Goal: Contribute content: Contribute content

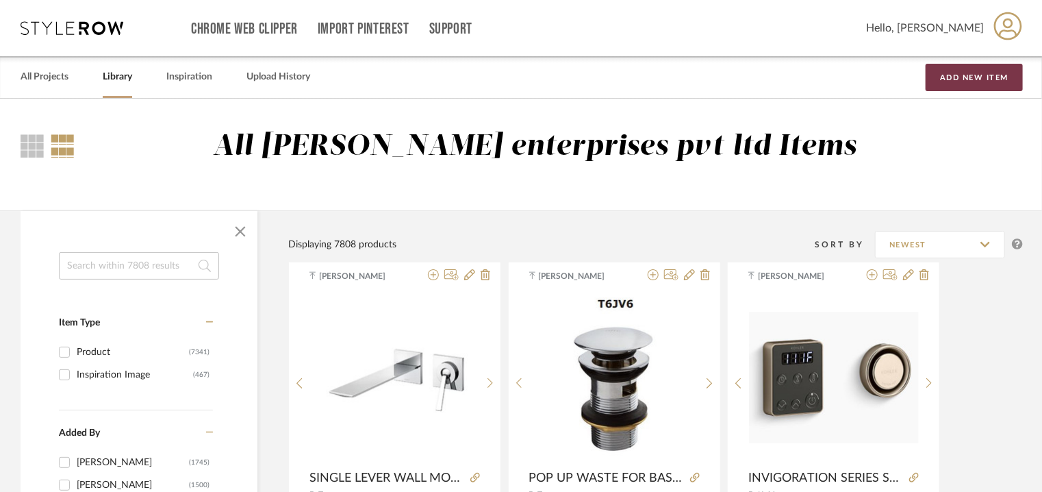
click at [976, 77] on button "Add New Item" at bounding box center [974, 77] width 97 height 27
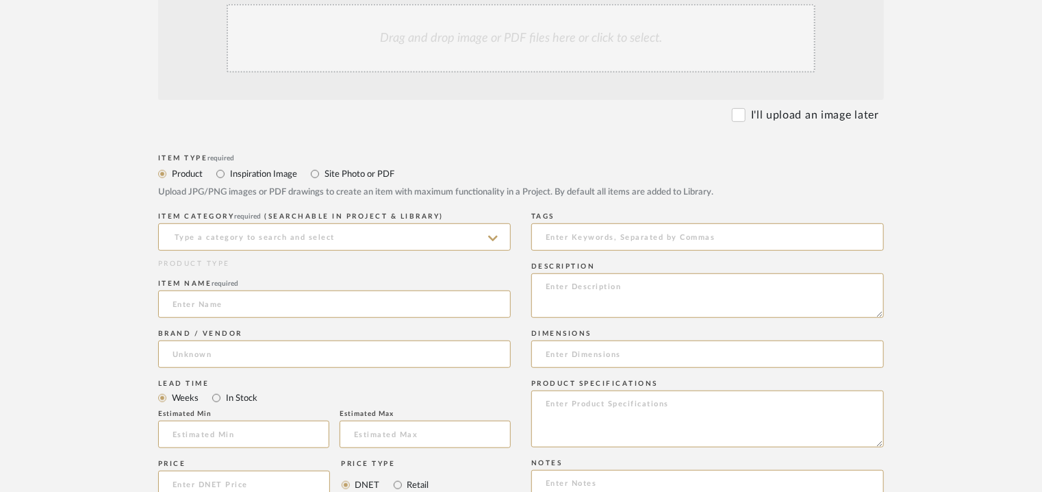
scroll to position [342, 0]
paste textarea "Type: Bottle trap Designer : Na Dimension(s): • 1 1/4'' inlet • 1 1/4'' outlet.…"
type textarea "Type: Bottle trap Designer : Na Dimension(s): • 1 1/4'' inlet • 1 1/4'' outlet.…"
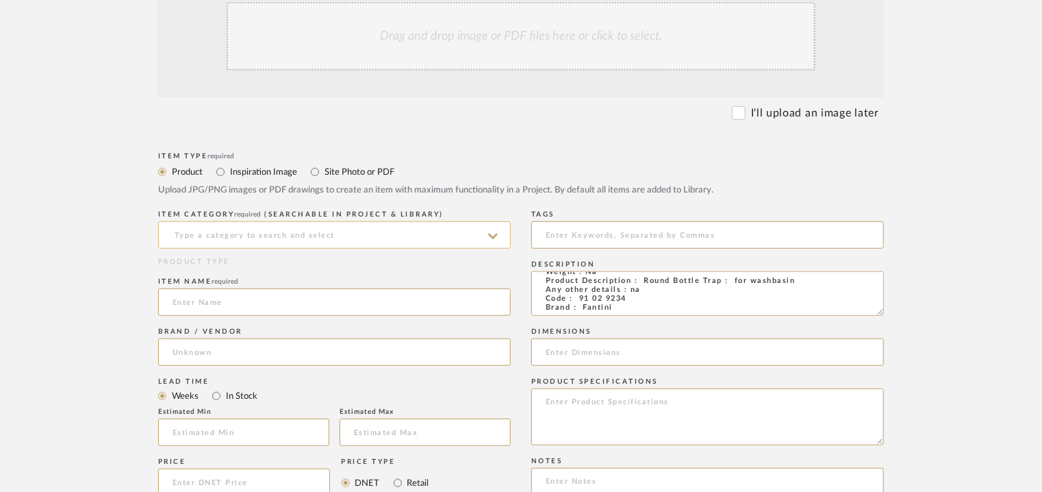
click at [463, 232] on input at bounding box center [334, 234] width 353 height 27
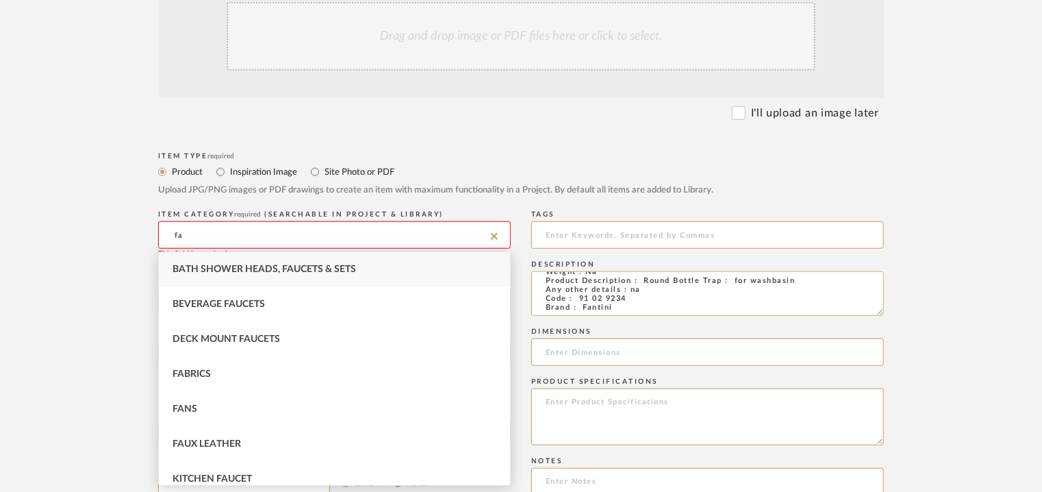
click at [322, 262] on div "Bath Shower Heads, Faucets & Sets" at bounding box center [334, 269] width 351 height 35
type input "Bath Shower Heads, Faucets & Sets"
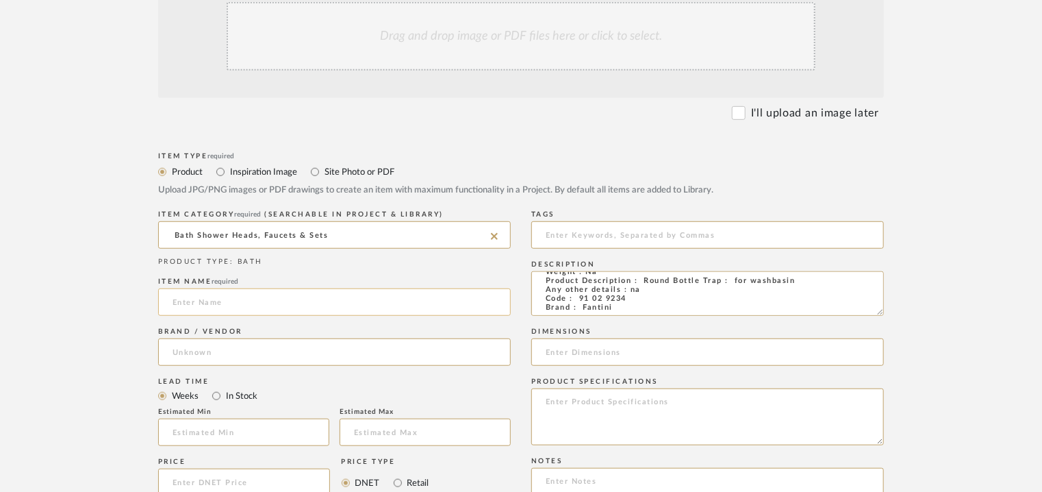
click at [277, 303] on input at bounding box center [334, 301] width 353 height 27
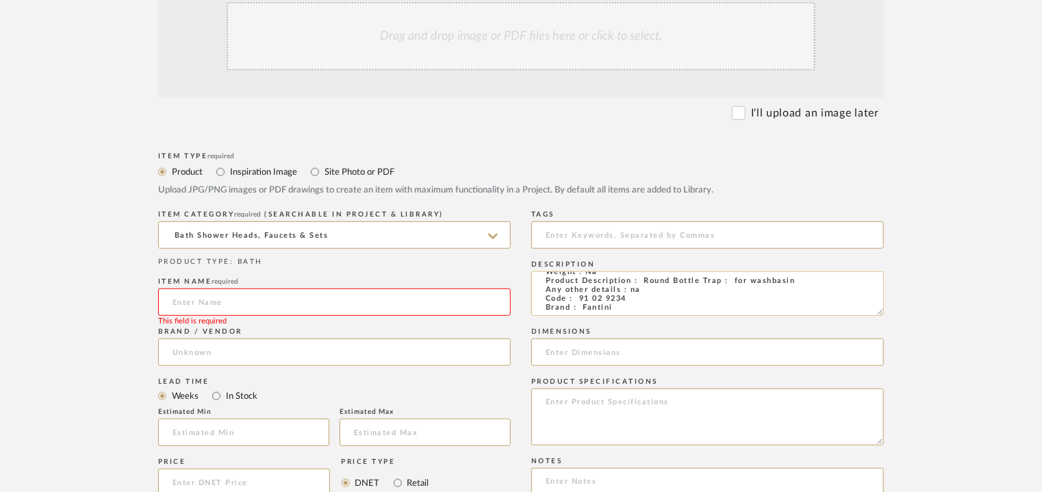
click at [657, 277] on textarea "Type: Bottle trap Designer : Na Dimension(s): • 1 1/4'' inlet • 1 1/4'' outlet.…" at bounding box center [707, 293] width 353 height 45
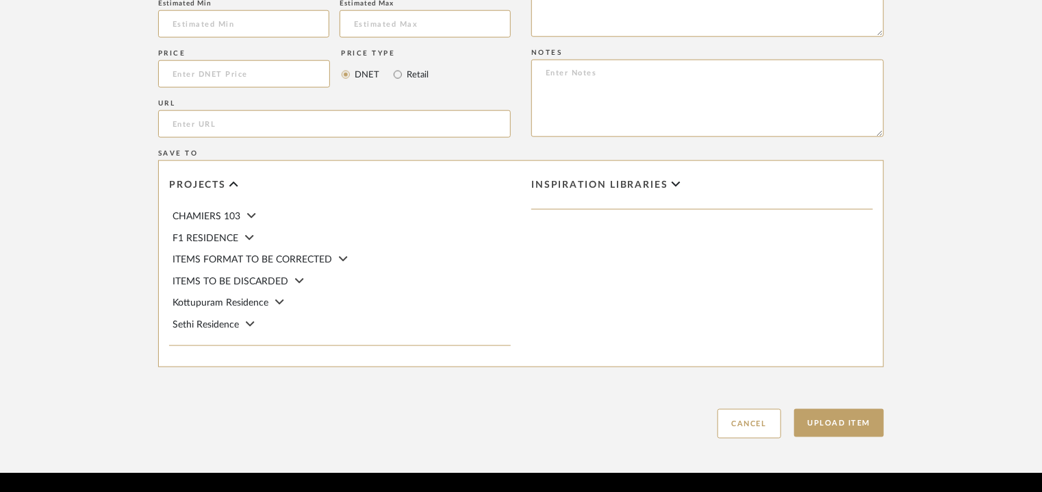
scroll to position [753, 0]
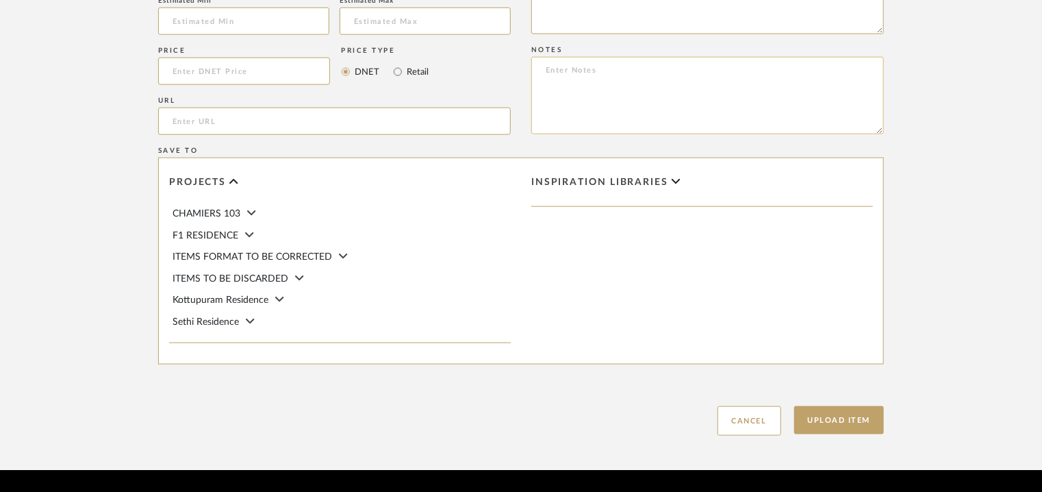
paste textarea "Price: MRP34,200/- and Discounted price : INR.18,810/- Lead time : 12-14weeks C…"
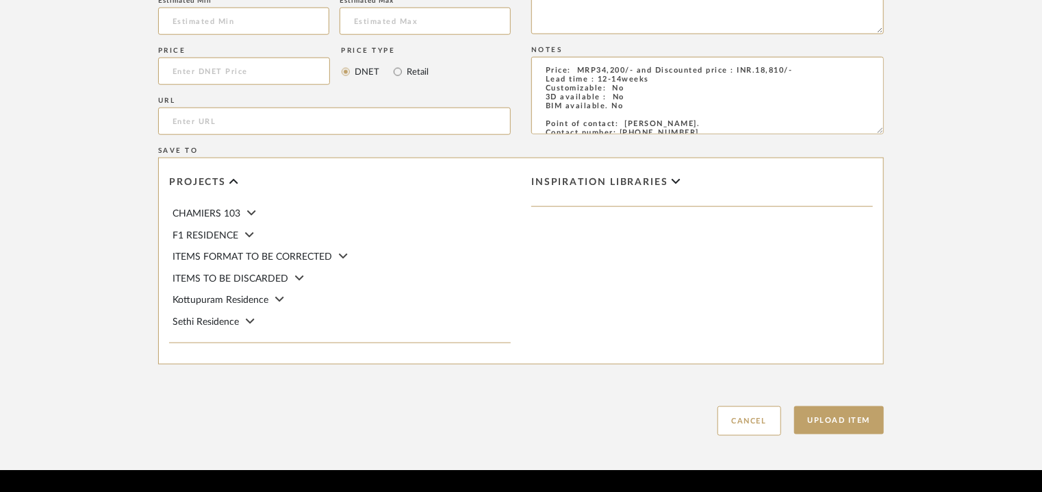
scroll to position [108, 0]
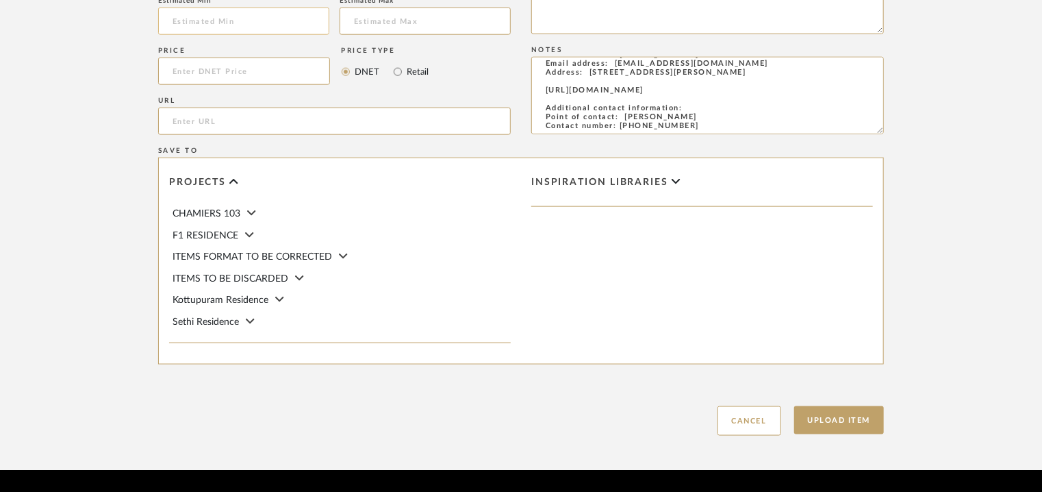
type textarea "Price: MRP34,200/- and Discounted price : INR.18,810/- Lead time : 12-14weeks C…"
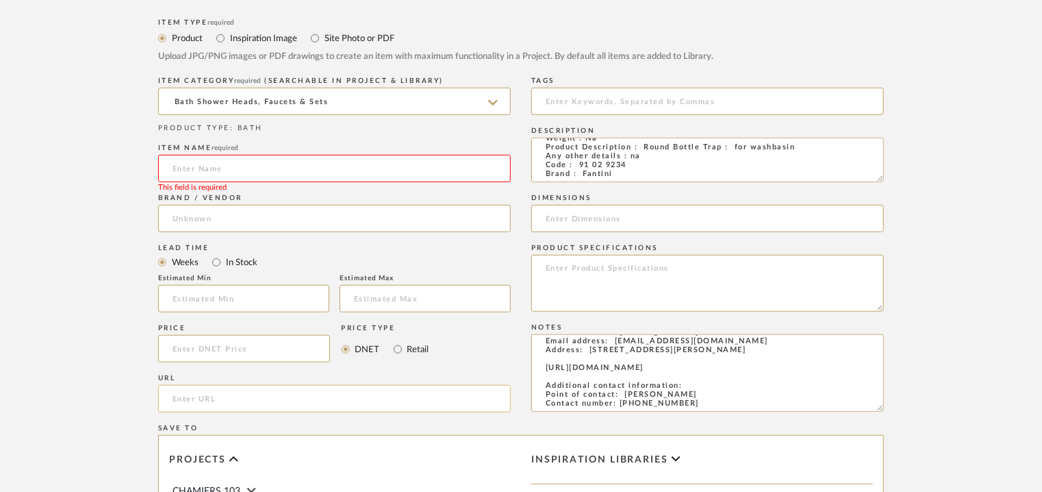
scroll to position [411, 0]
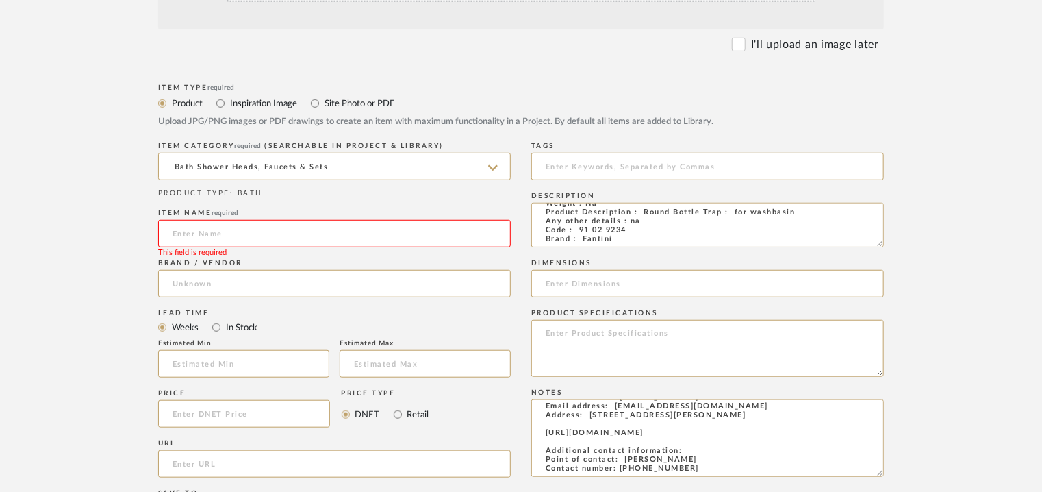
drag, startPoint x: 228, startPoint y: 234, endPoint x: 238, endPoint y: 232, distance: 10.4
click at [228, 234] on input at bounding box center [334, 233] width 353 height 27
click at [313, 231] on input "BOTTLE TRAP" at bounding box center [334, 233] width 353 height 27
click at [372, 228] on input "BOTTLE TRAP 91-" at bounding box center [334, 233] width 353 height 27
type input "BOTTLE TRAP 91-02-9234"
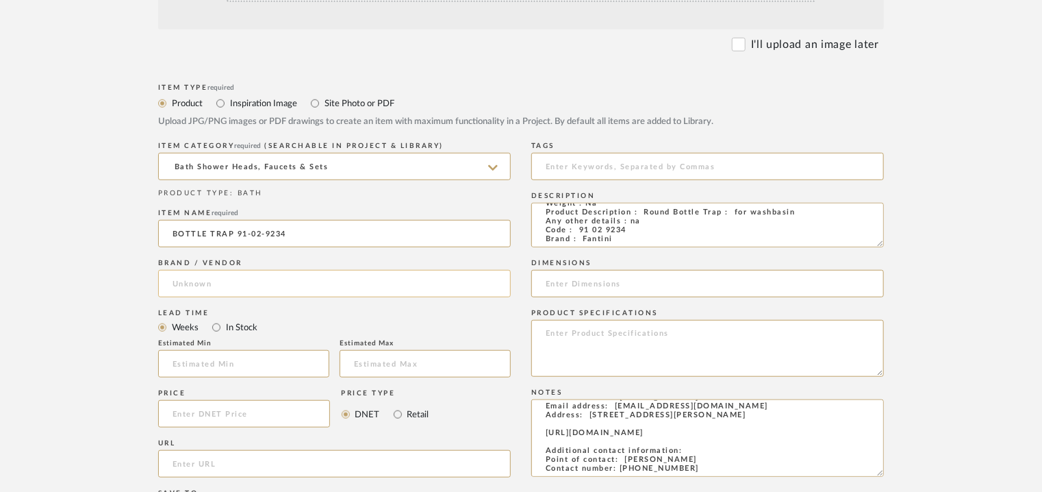
click at [214, 280] on input at bounding box center [334, 283] width 353 height 27
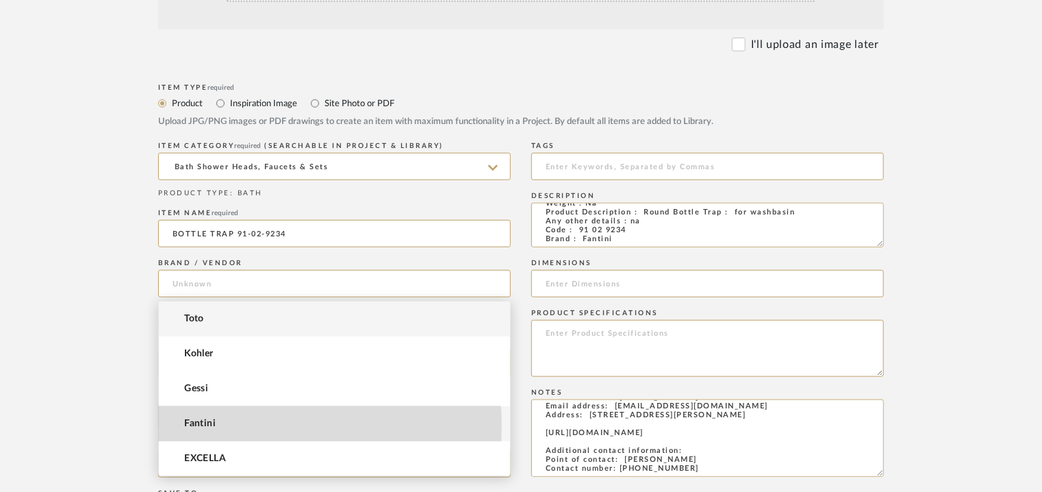
click at [203, 425] on span "Fantini" at bounding box center [200, 424] width 32 height 12
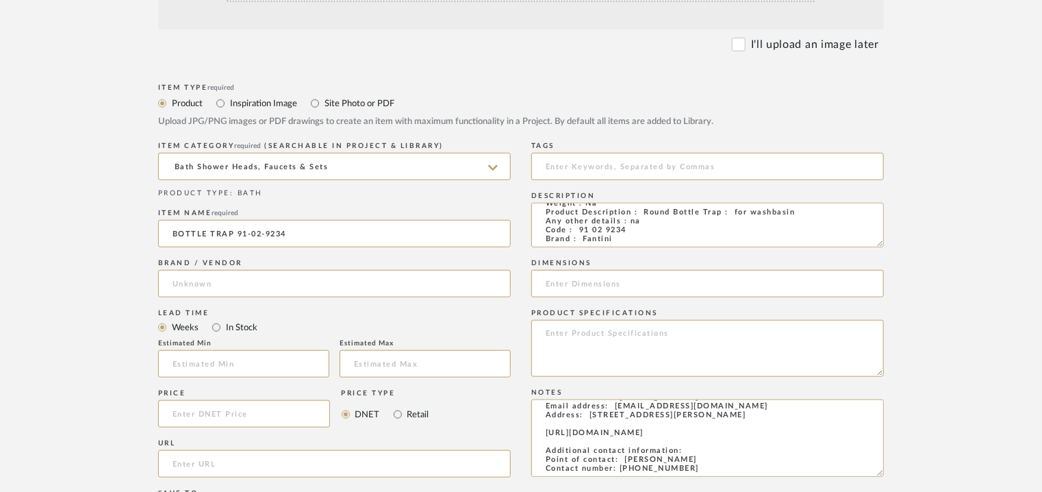
type input "Fantini"
click at [214, 359] on input "text" at bounding box center [243, 363] width 171 height 27
type input "12"
click at [443, 371] on input "text" at bounding box center [425, 363] width 171 height 27
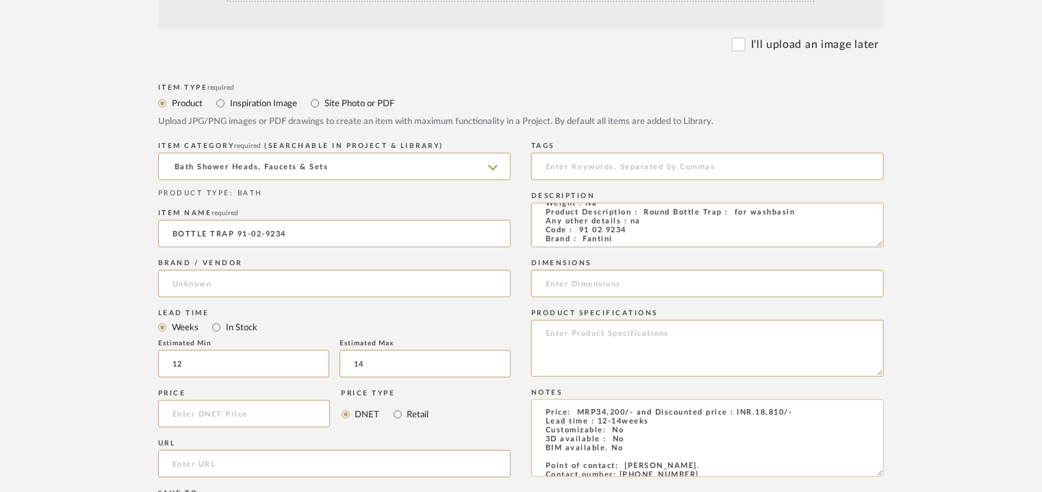
scroll to position [0, 0]
type input "14"
click at [199, 460] on input "url" at bounding box center [334, 463] width 353 height 27
paste input "[URL][DOMAIN_NAME]"
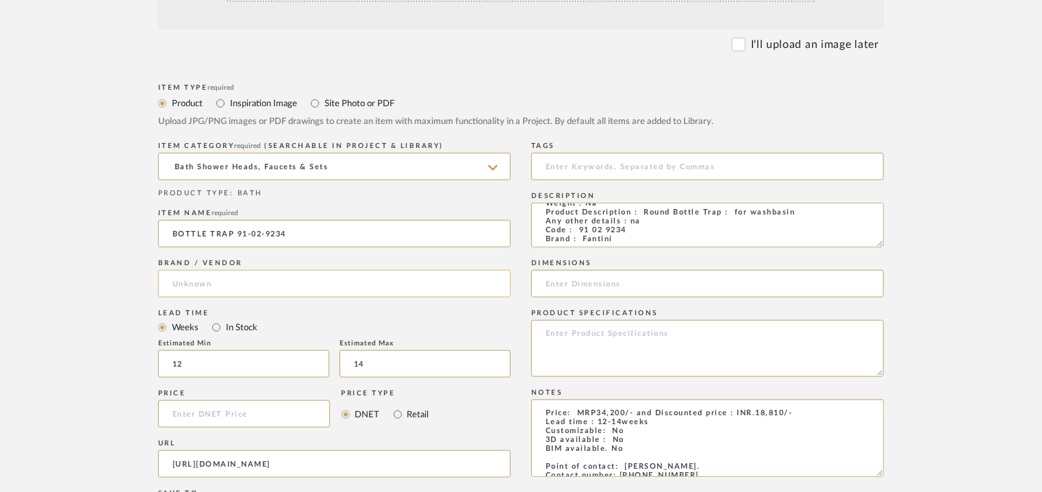
type input "[URL][DOMAIN_NAME]"
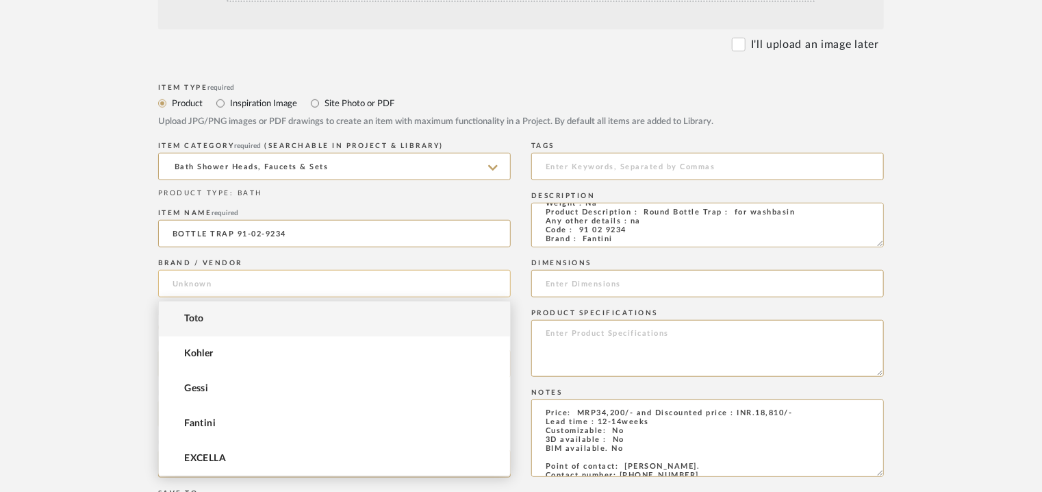
scroll to position [0, 0]
click at [233, 286] on input at bounding box center [334, 283] width 353 height 27
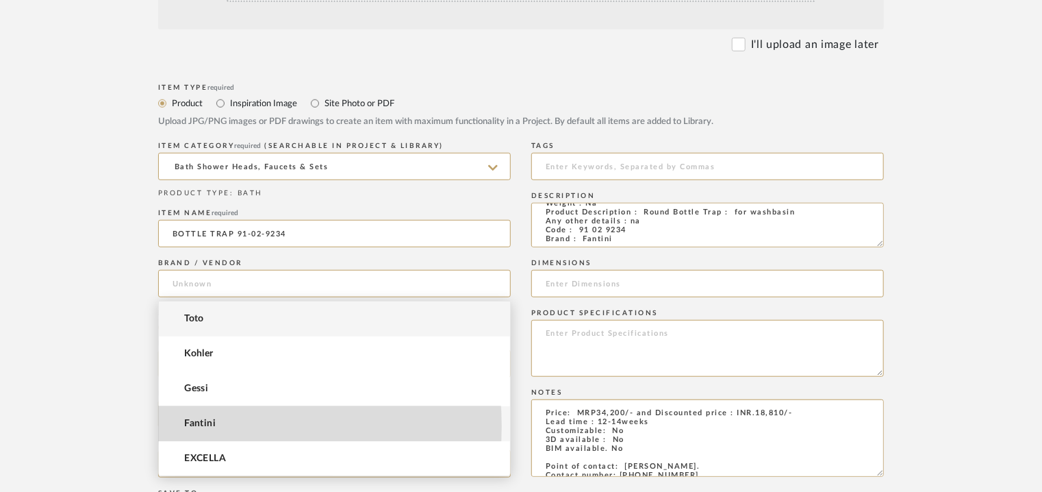
click at [208, 425] on span "Fantini" at bounding box center [200, 424] width 32 height 12
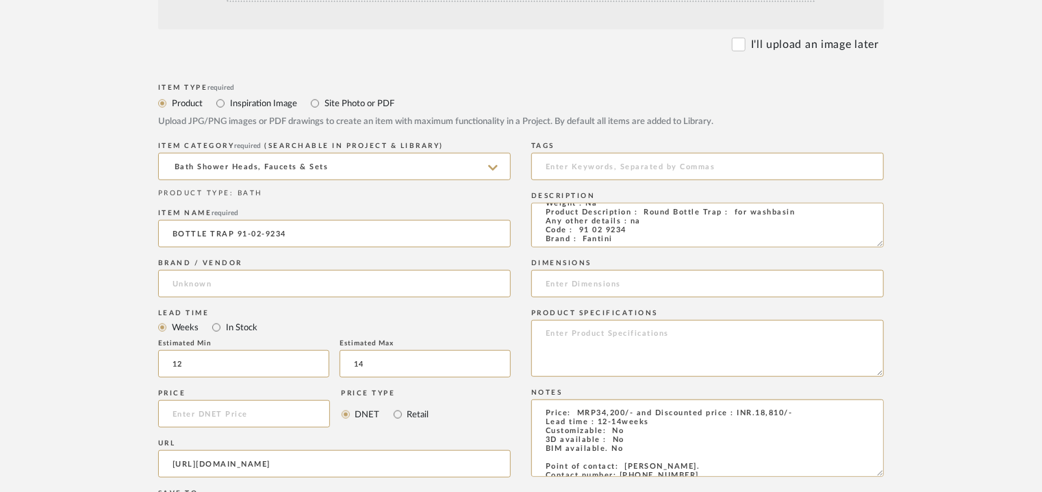
type input "Fantini"
click at [618, 166] on input at bounding box center [707, 166] width 353 height 27
click at [655, 238] on textarea "Type: Bottle trap Designer : Na Dimension(s): • 1 1/4'' inlet • 1 1/4'' outlet.…" at bounding box center [707, 225] width 353 height 45
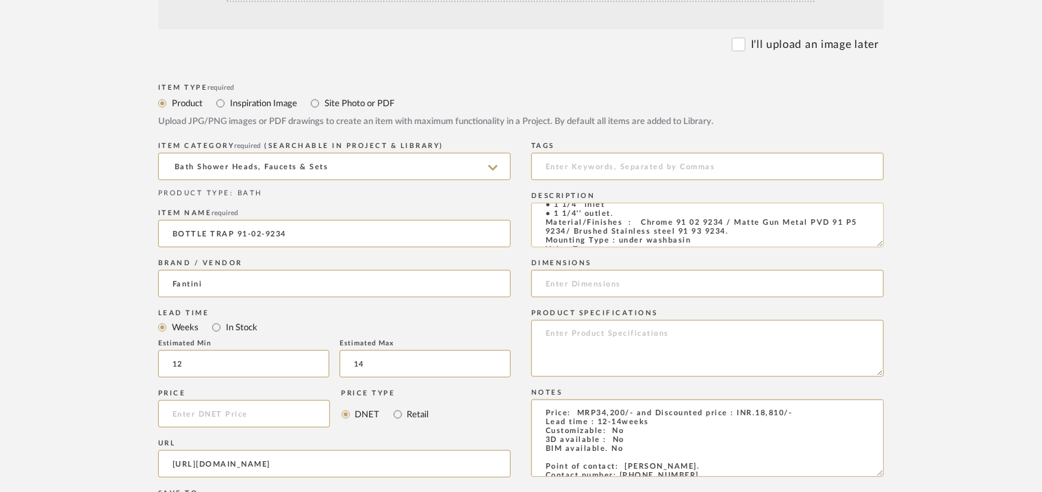
scroll to position [8, 0]
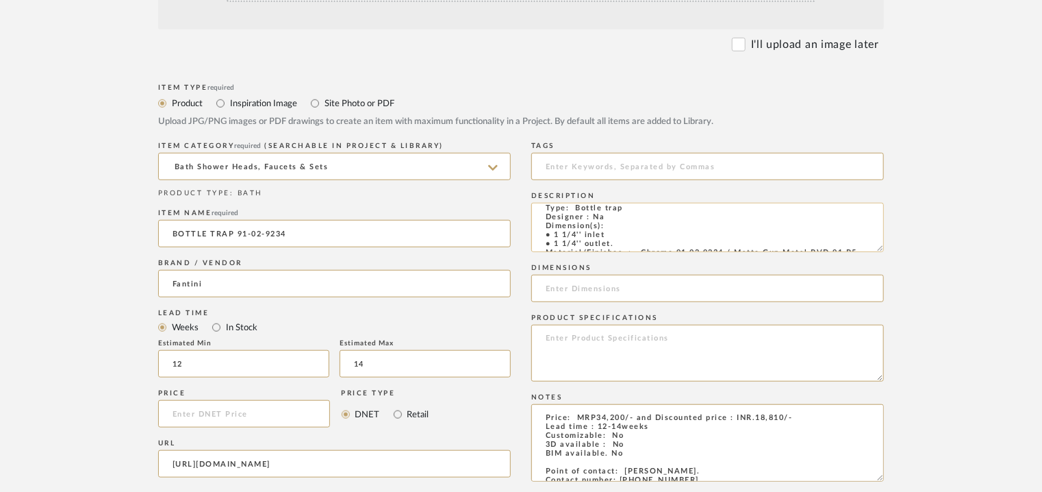
click at [883, 248] on textarea "Type: Bottle trap Designer : Na Dimension(s): • 1 1/4'' inlet • 1 1/4'' outlet.…" at bounding box center [707, 227] width 353 height 49
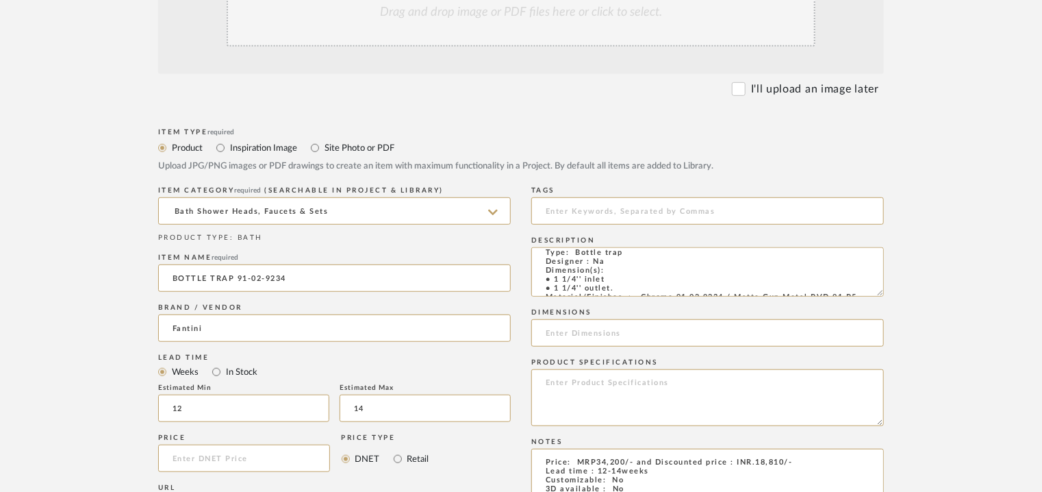
scroll to position [342, 0]
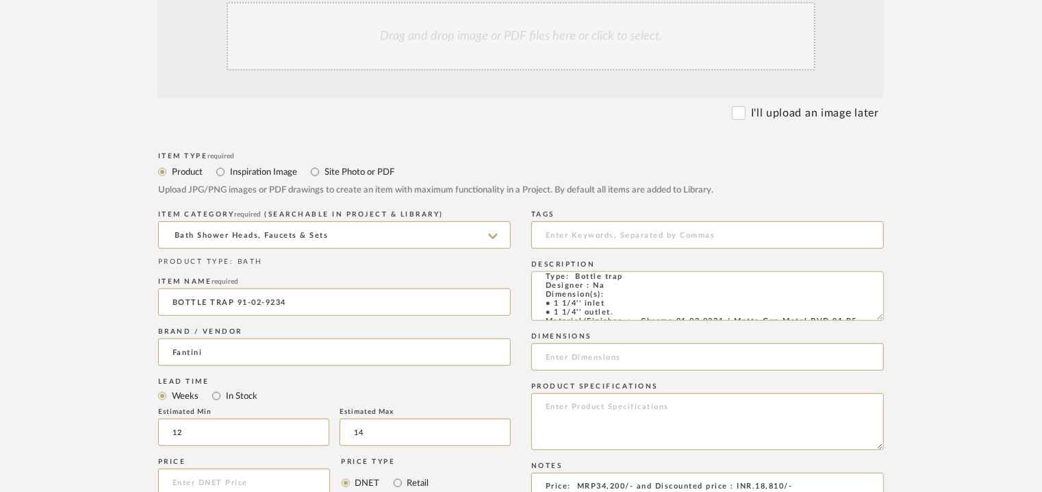
type textarea "Type: Bottle trap Designer : Na Dimension(s): • 1 1/4'' inlet • 1 1/4'' outlet.…"
click at [457, 39] on div "Drag and drop image or PDF files here or click to select." at bounding box center [521, 36] width 589 height 68
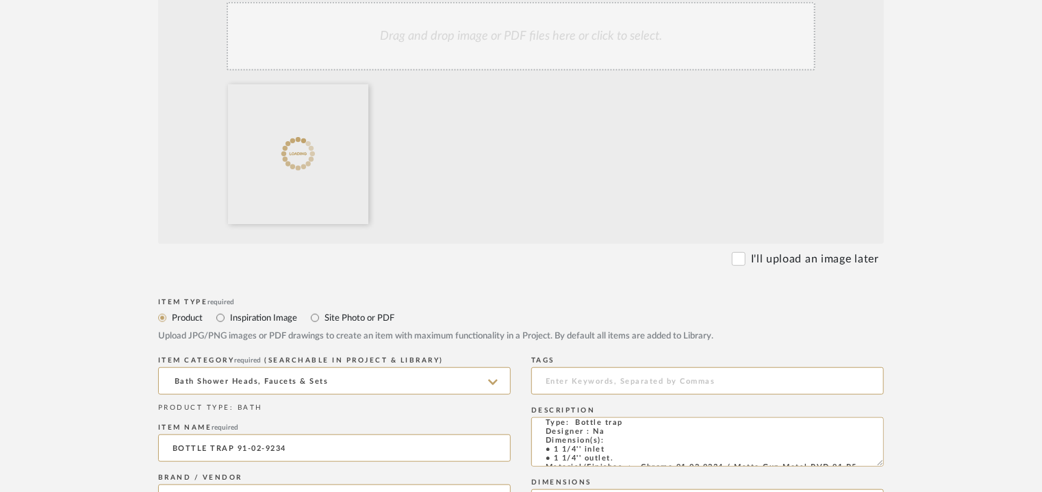
click at [523, 52] on div "Drag and drop image or PDF files here or click to select." at bounding box center [521, 36] width 589 height 68
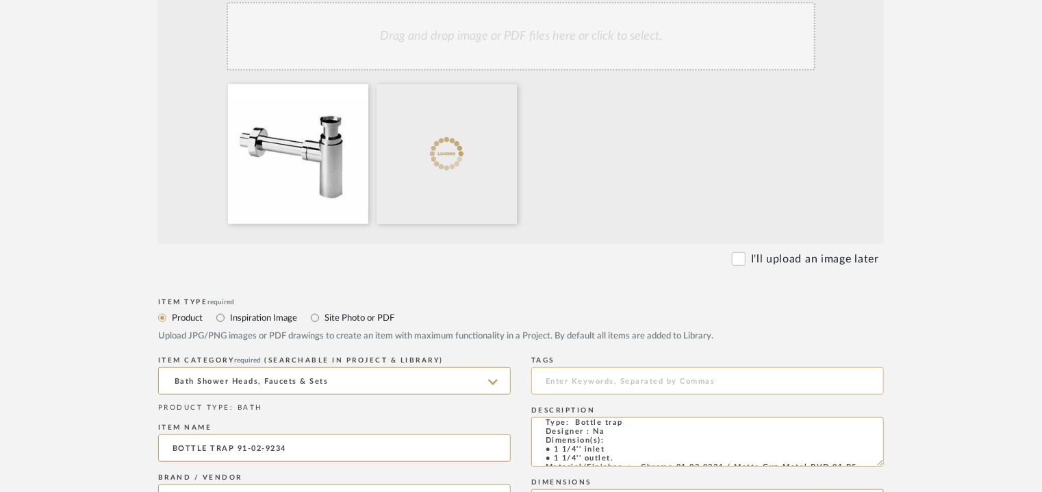
click at [577, 382] on input at bounding box center [707, 380] width 353 height 27
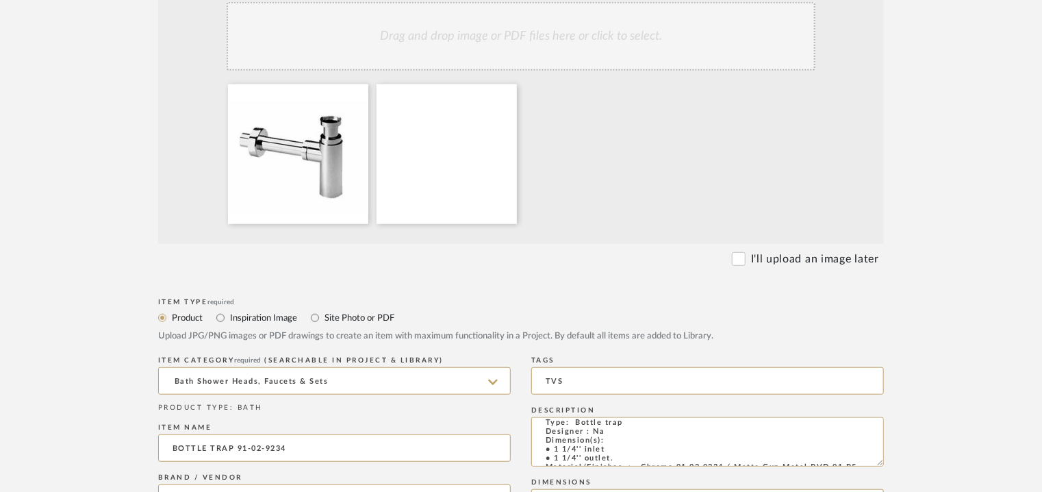
type input "TVS"
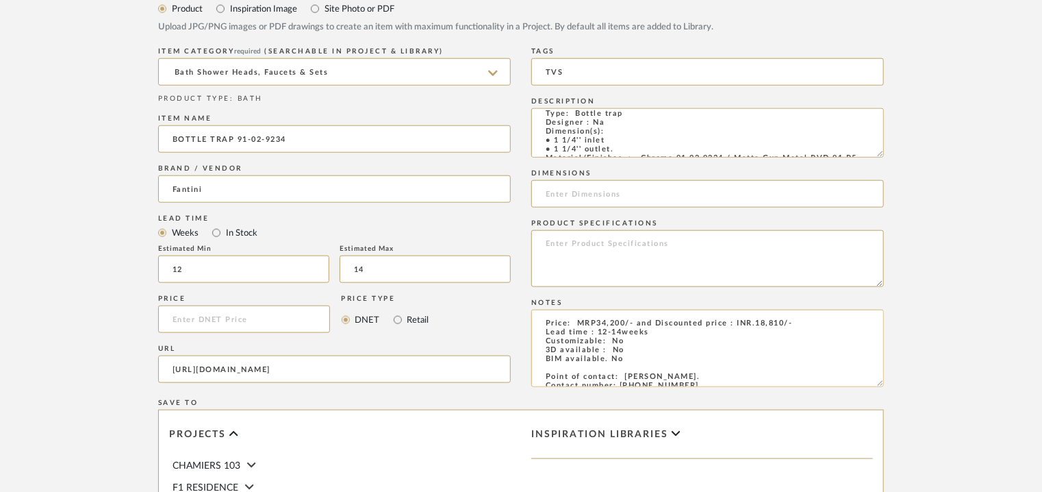
scroll to position [890, 0]
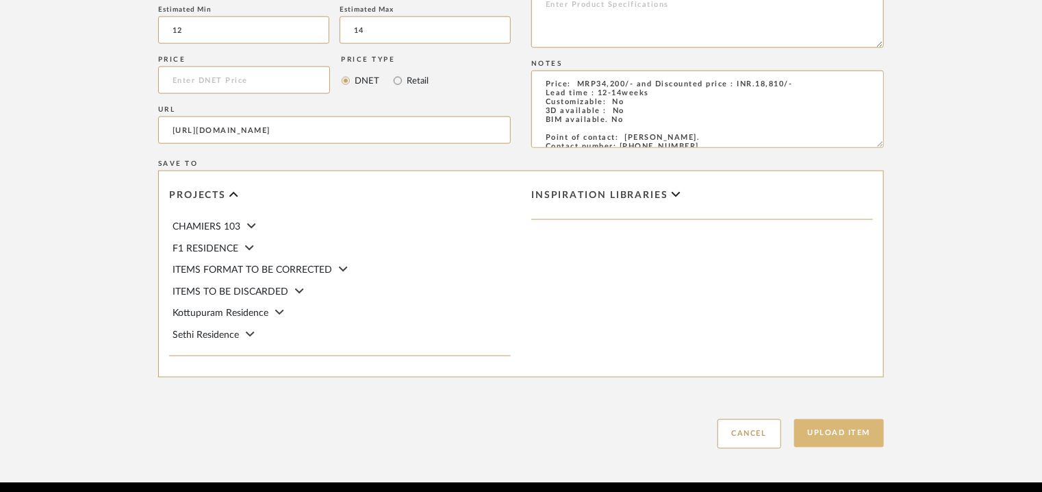
click at [854, 440] on button "Upload Item" at bounding box center [839, 433] width 90 height 28
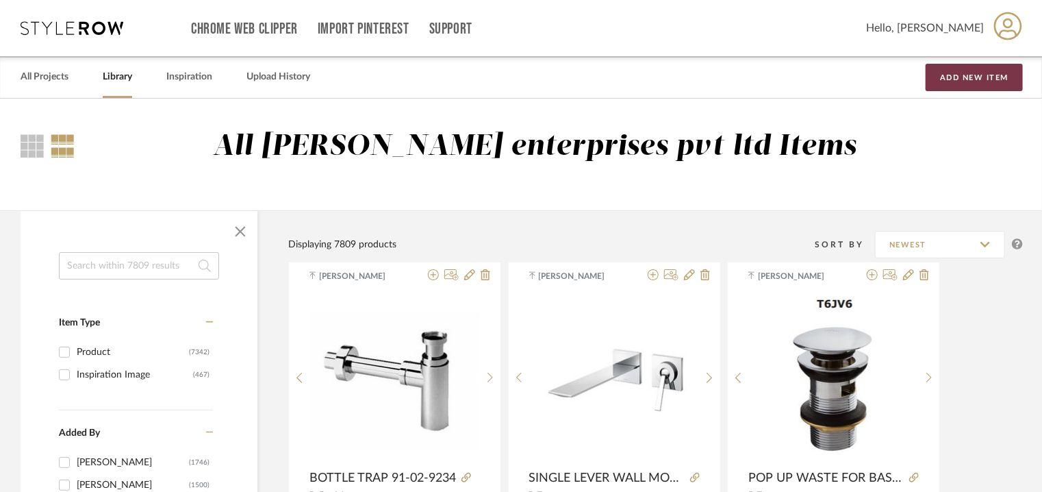
click at [1007, 73] on button "Add New Item" at bounding box center [974, 77] width 97 height 27
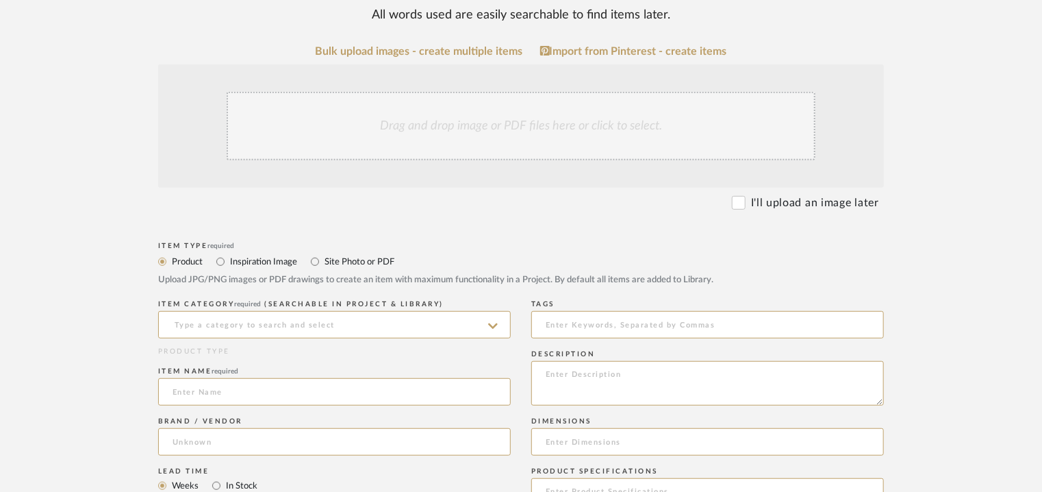
scroll to position [274, 0]
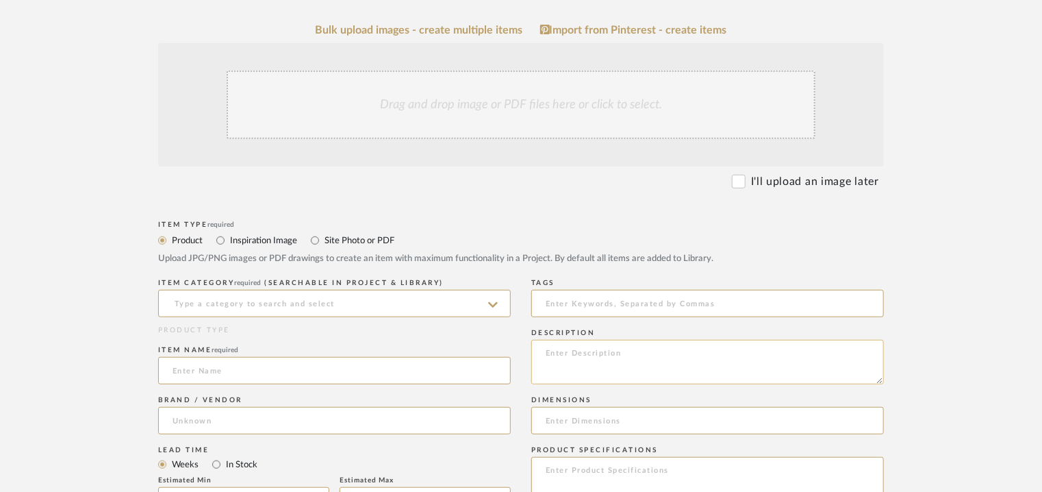
paste textarea "Type: Toilet paper holder Designer : Na Dimension(s): 151W X 90D X 74H mm Mater…"
type textarea "Type: Toilet paper holder Designer : Na Dimension(s): 151W X 90D X 74H mm Mater…"
click at [401, 314] on input at bounding box center [334, 303] width 353 height 27
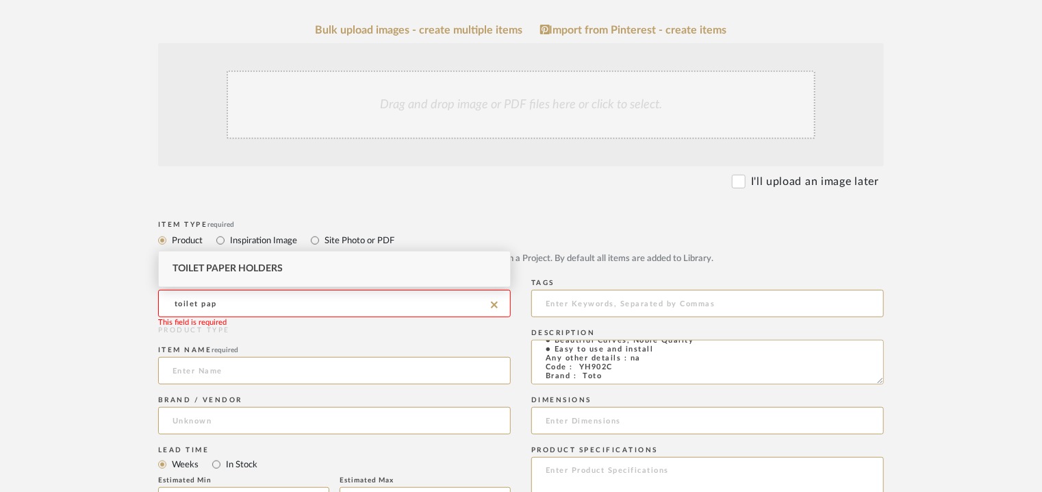
click at [271, 268] on span "Toilet Paper Holders" at bounding box center [228, 269] width 110 height 10
type input "Toilet Paper Holders"
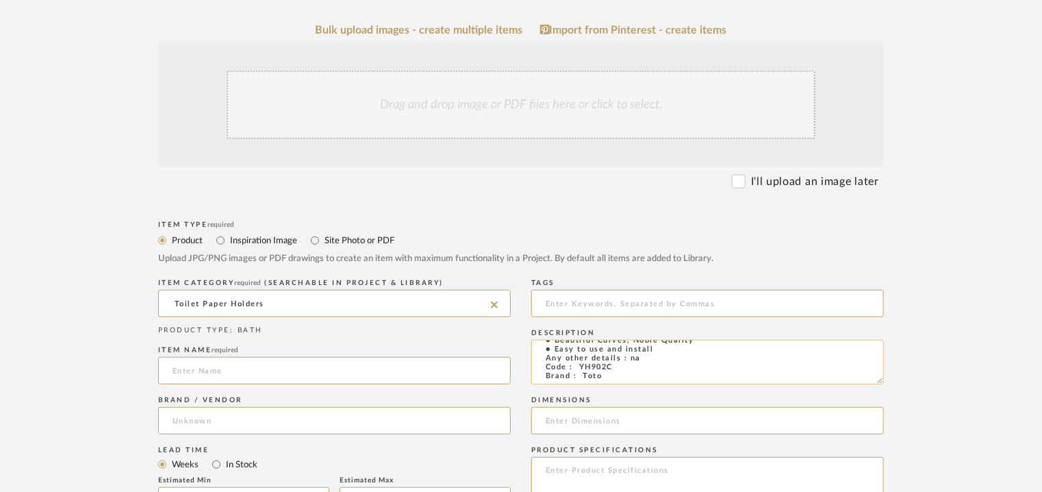
click at [597, 365] on textarea "Type: Toilet paper holder Designer : Na Dimension(s): 151W X 90D X 74H mm Mater…" at bounding box center [707, 362] width 353 height 45
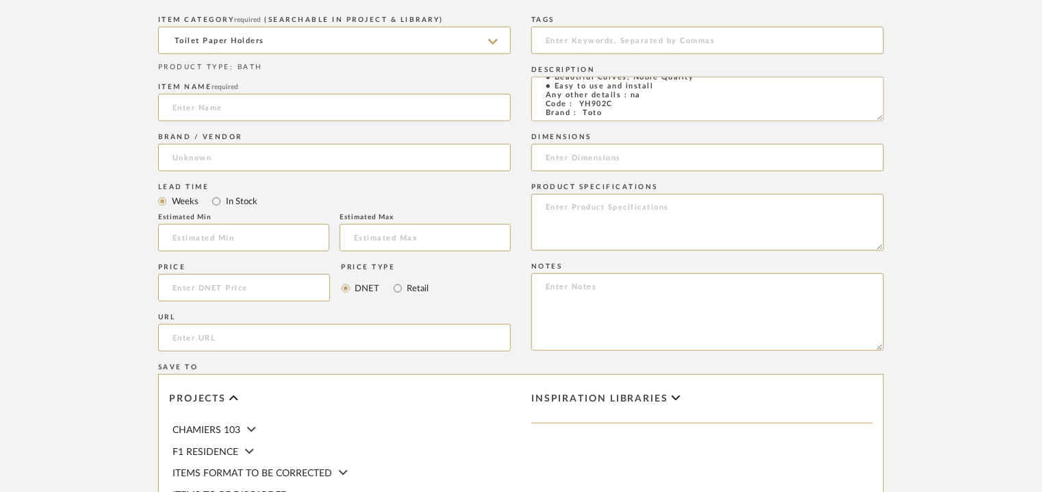
scroll to position [548, 0]
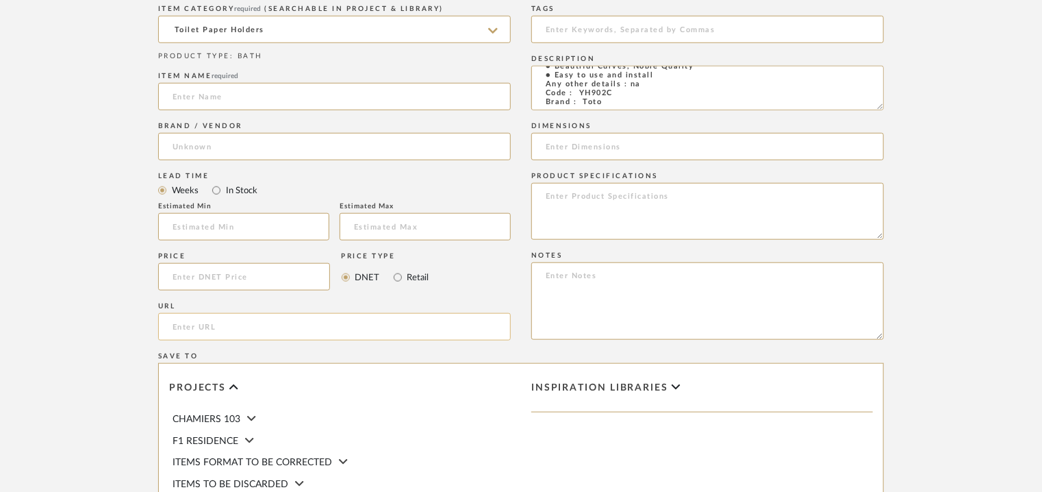
paste input "[URL][DOMAIN_NAME]"
type input "[URL][DOMAIN_NAME]"
click at [590, 277] on textarea at bounding box center [707, 300] width 353 height 77
paste textarea "Price: MRP11,400/- and Discounted price : INR.6,498/- Lead time : 6-8weeks Cust…"
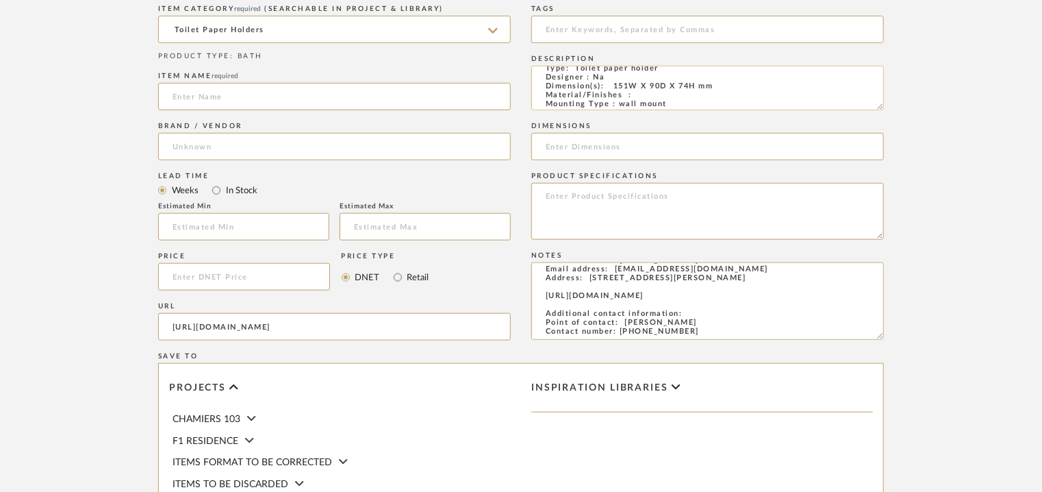
scroll to position [0, 0]
type textarea "Price: MRP11,400/- and Discounted price : INR.6,498/- Lead time : 6-8weeks Cust…"
drag, startPoint x: 616, startPoint y: 97, endPoint x: 726, endPoint y: 94, distance: 110.3
click at [714, 95] on textarea "Type: Toilet paper holder Designer : Na Dimension(s): 151W X 90D X 74H mm Mater…" at bounding box center [707, 88] width 353 height 45
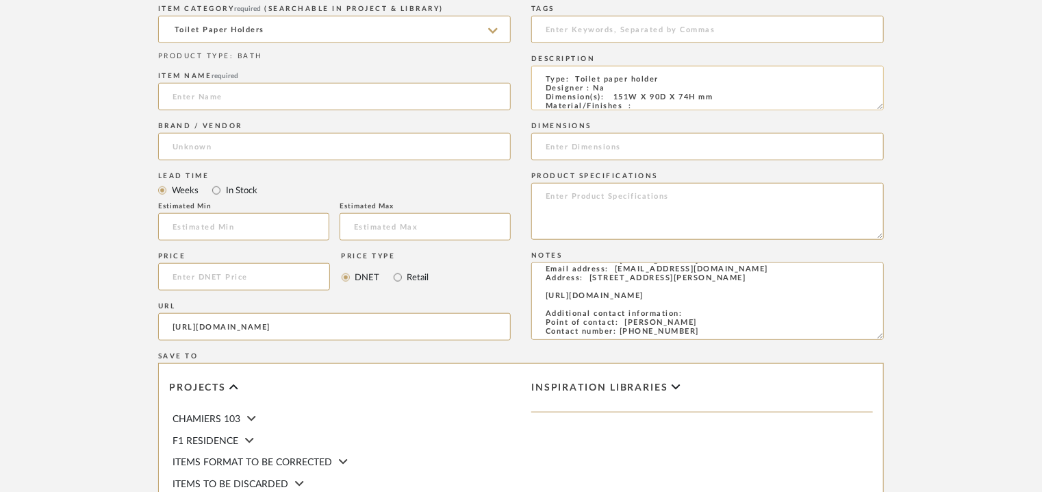
click at [731, 93] on textarea "Type: Toilet paper holder Designer : Na Dimension(s): 151W X 90D X 74H mm Mater…" at bounding box center [707, 88] width 353 height 45
drag, startPoint x: 729, startPoint y: 94, endPoint x: 688, endPoint y: 96, distance: 41.8
click at [688, 96] on textarea "Type: Toilet paper holder Designer : Na Dimension(s): 151W X 90D X 74H mm Mater…" at bounding box center [707, 88] width 353 height 45
click at [733, 95] on textarea "Type: Toilet paper holder Designer : Na Dimension(s): 151W X 90D X 74H mm Mater…" at bounding box center [707, 88] width 353 height 45
drag, startPoint x: 724, startPoint y: 95, endPoint x: 629, endPoint y: 97, distance: 94.6
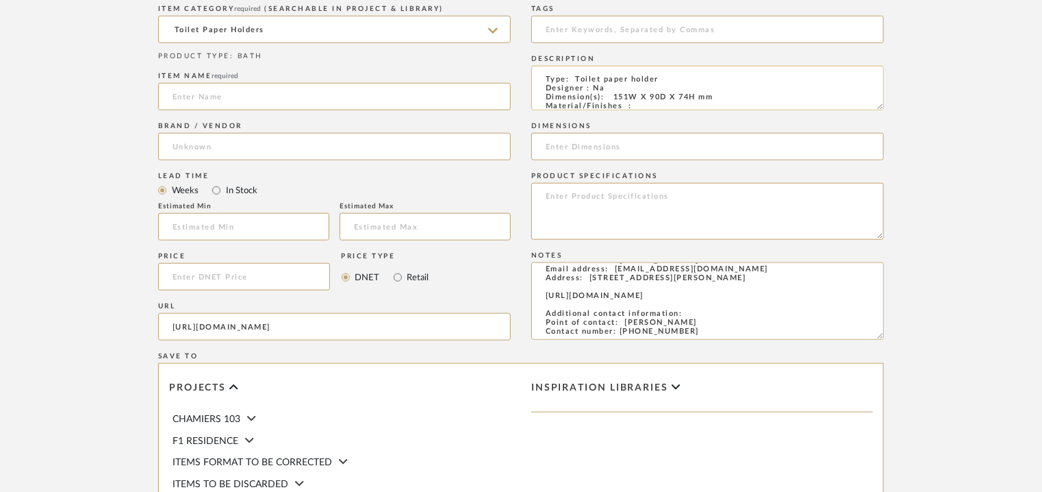
click at [610, 97] on textarea "Type: Toilet paper holder Designer : Na Dimension(s): 151W X 90D X 74H mm Mater…" at bounding box center [707, 88] width 353 height 45
click at [587, 150] on input at bounding box center [707, 146] width 353 height 27
paste input "151W X 90D X 74H mm"
type input "151W X 90D X 74H mm"
click at [205, 234] on input at bounding box center [243, 226] width 171 height 27
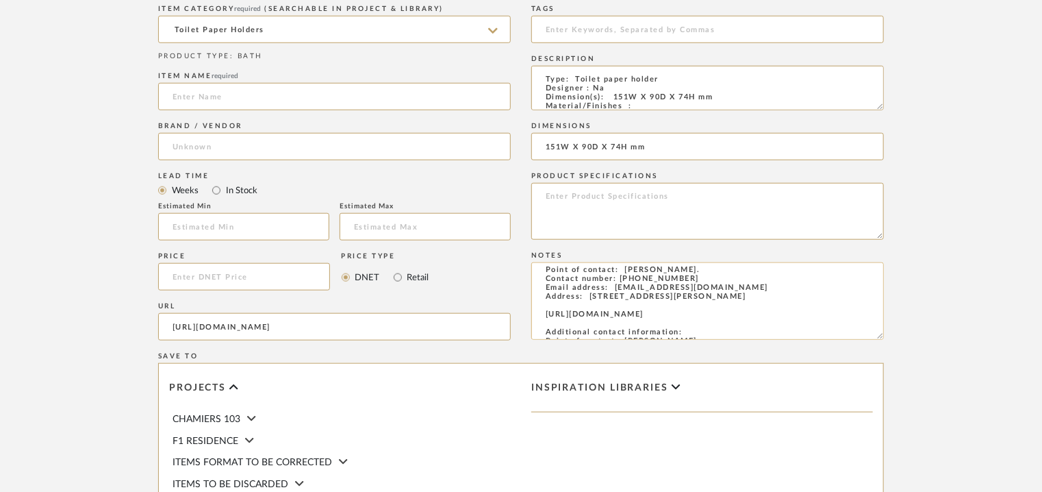
scroll to position [0, 0]
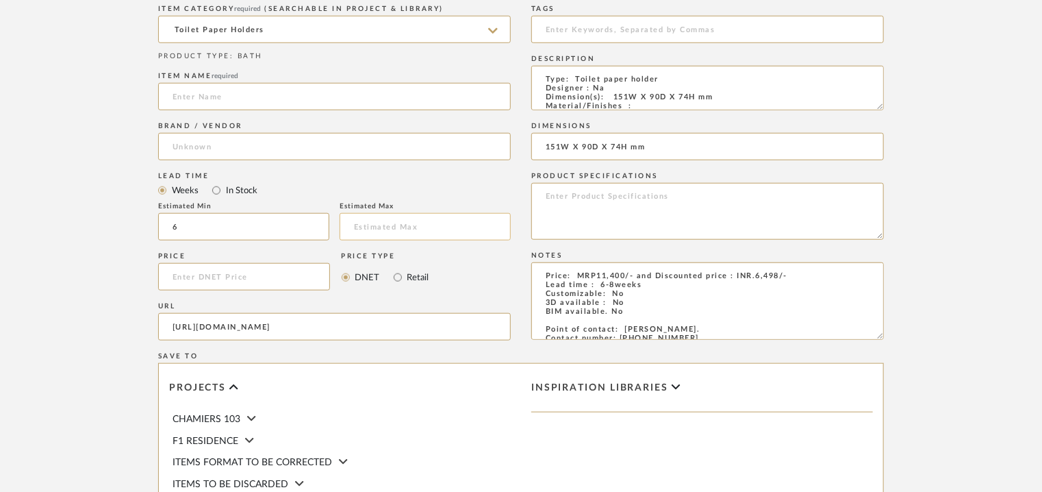
type input "6"
click at [384, 231] on input "text" at bounding box center [425, 226] width 171 height 27
type input "8"
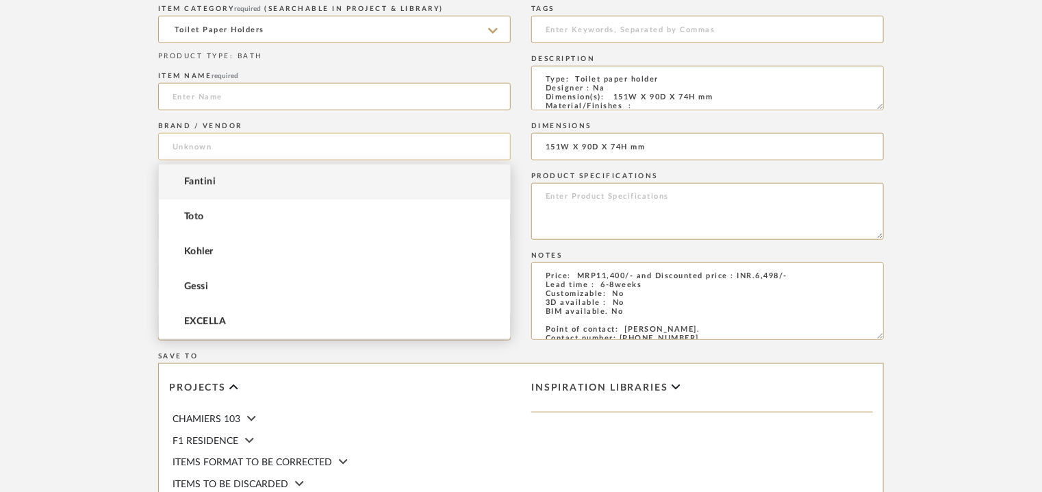
click at [234, 140] on input at bounding box center [334, 146] width 353 height 27
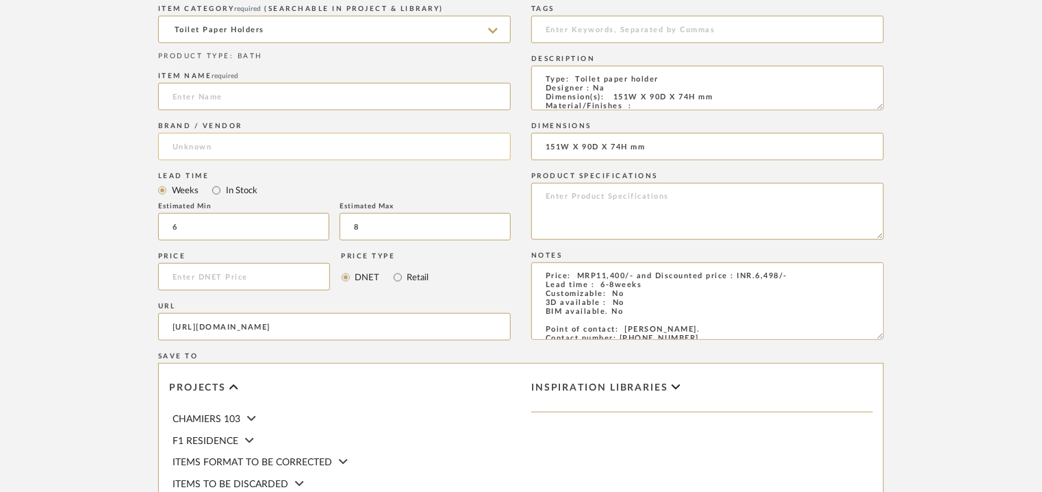
click at [201, 147] on input at bounding box center [334, 146] width 353 height 27
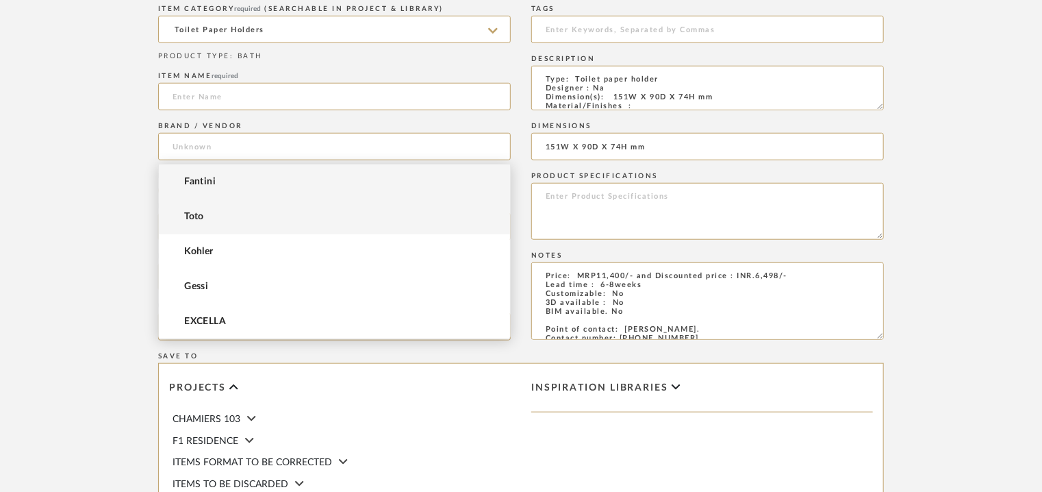
click at [202, 212] on span "Toto" at bounding box center [194, 217] width 20 height 12
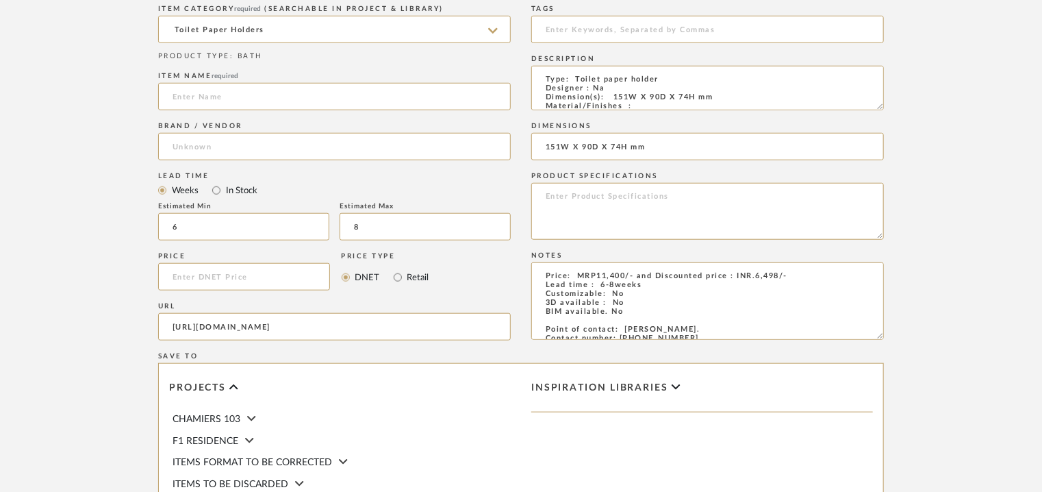
type input "Toto"
click at [189, 86] on input at bounding box center [334, 96] width 353 height 27
paste input "YH902C"
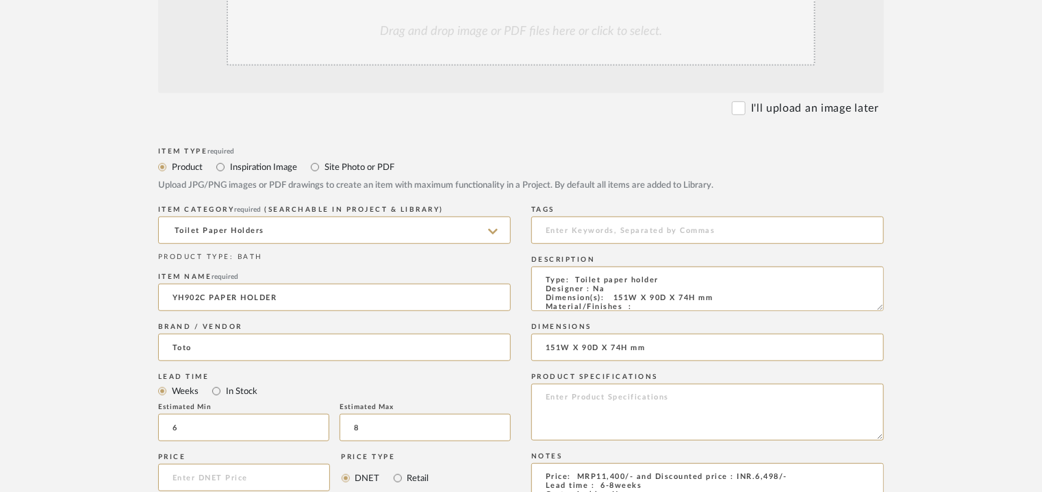
scroll to position [342, 0]
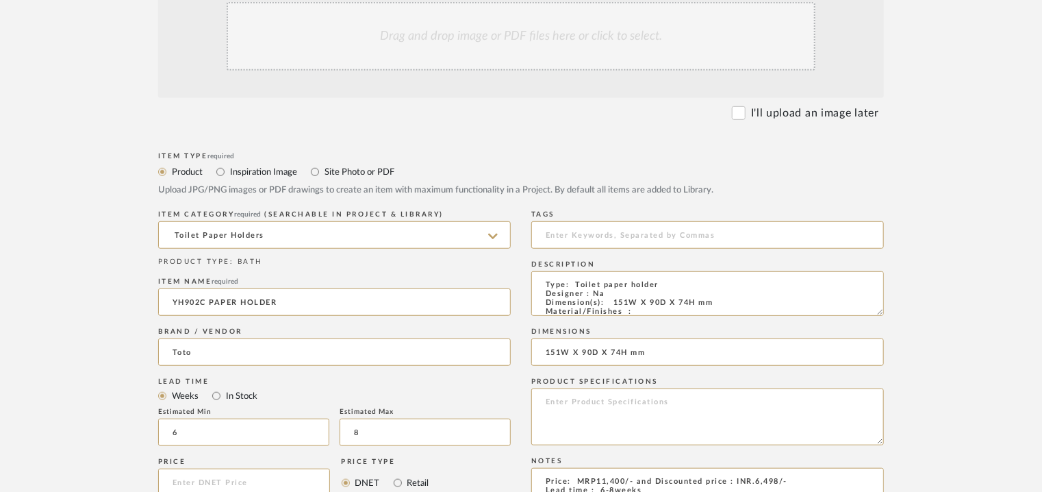
type input "YH902C PAPER HOLDER"
click at [520, 40] on div "Drag and drop image or PDF files here or click to select." at bounding box center [521, 36] width 589 height 68
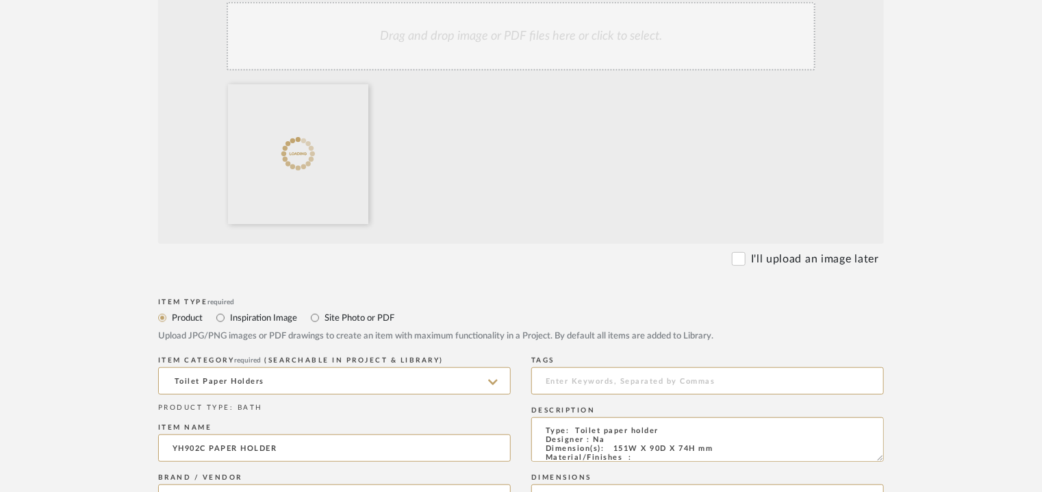
click at [563, 44] on div "Drag and drop image or PDF files here or click to select." at bounding box center [521, 36] width 589 height 68
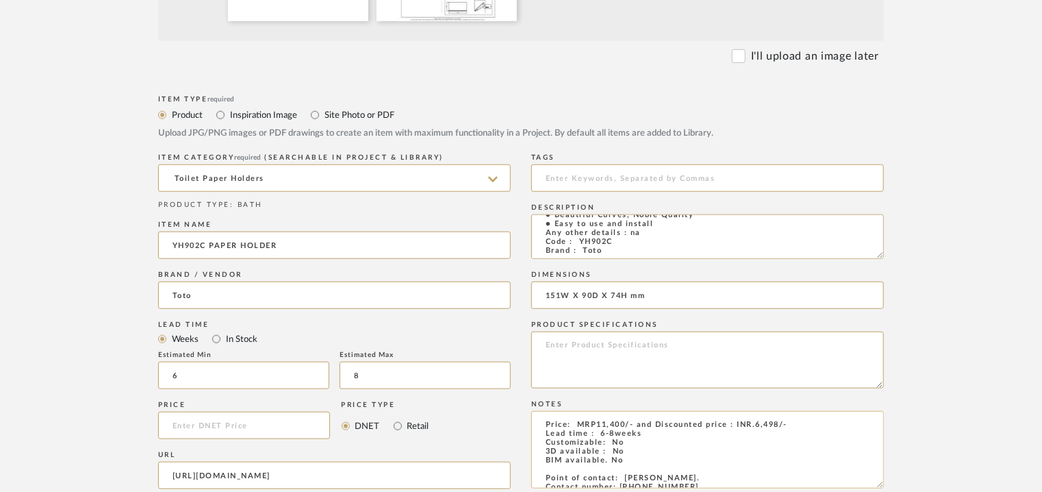
scroll to position [616, 0]
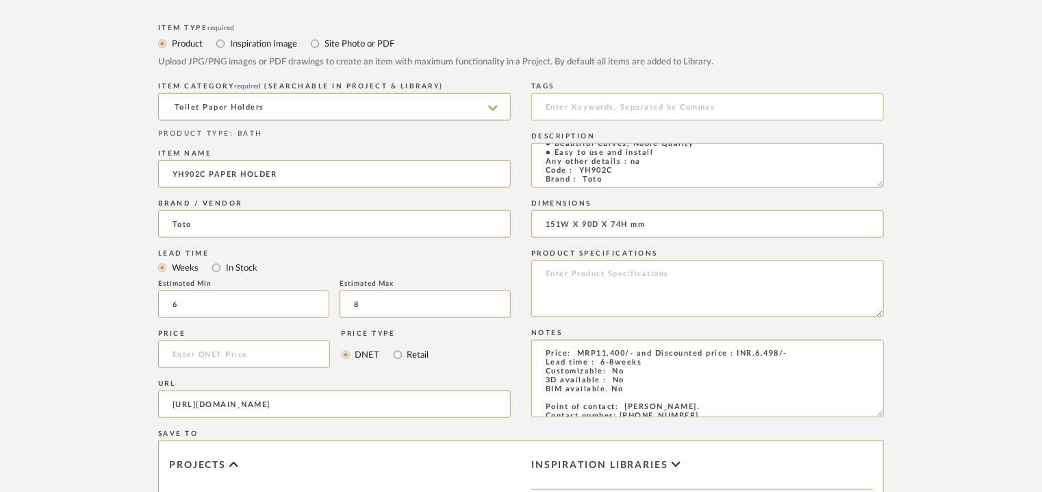
click at [603, 109] on input at bounding box center [707, 106] width 353 height 27
type input "t"
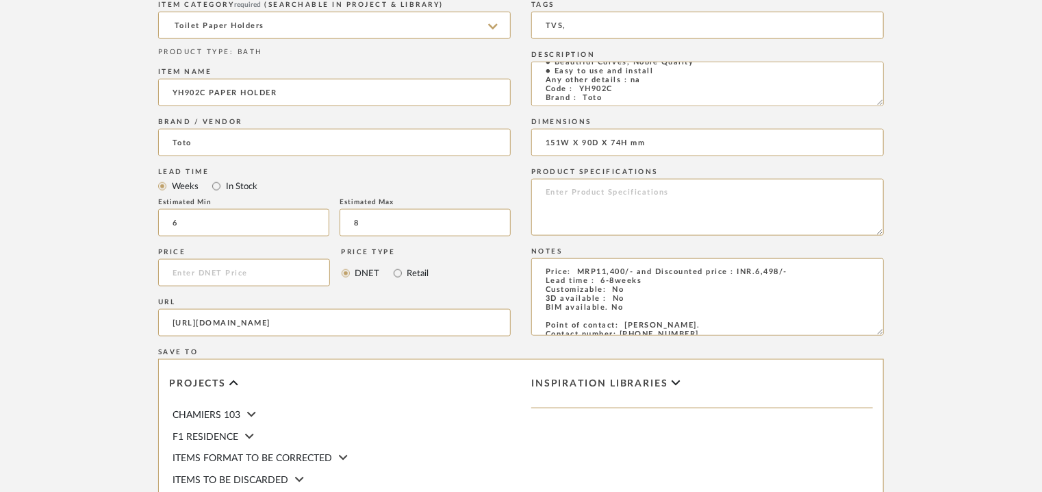
scroll to position [940, 0]
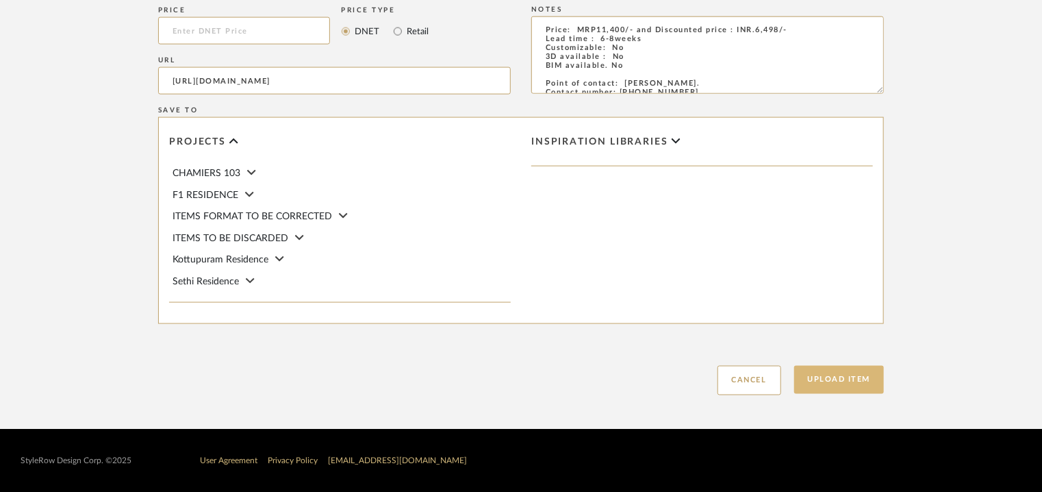
type input "TVS,"
click at [853, 375] on button "Upload Item" at bounding box center [839, 380] width 90 height 28
